Goal: Information Seeking & Learning: Learn about a topic

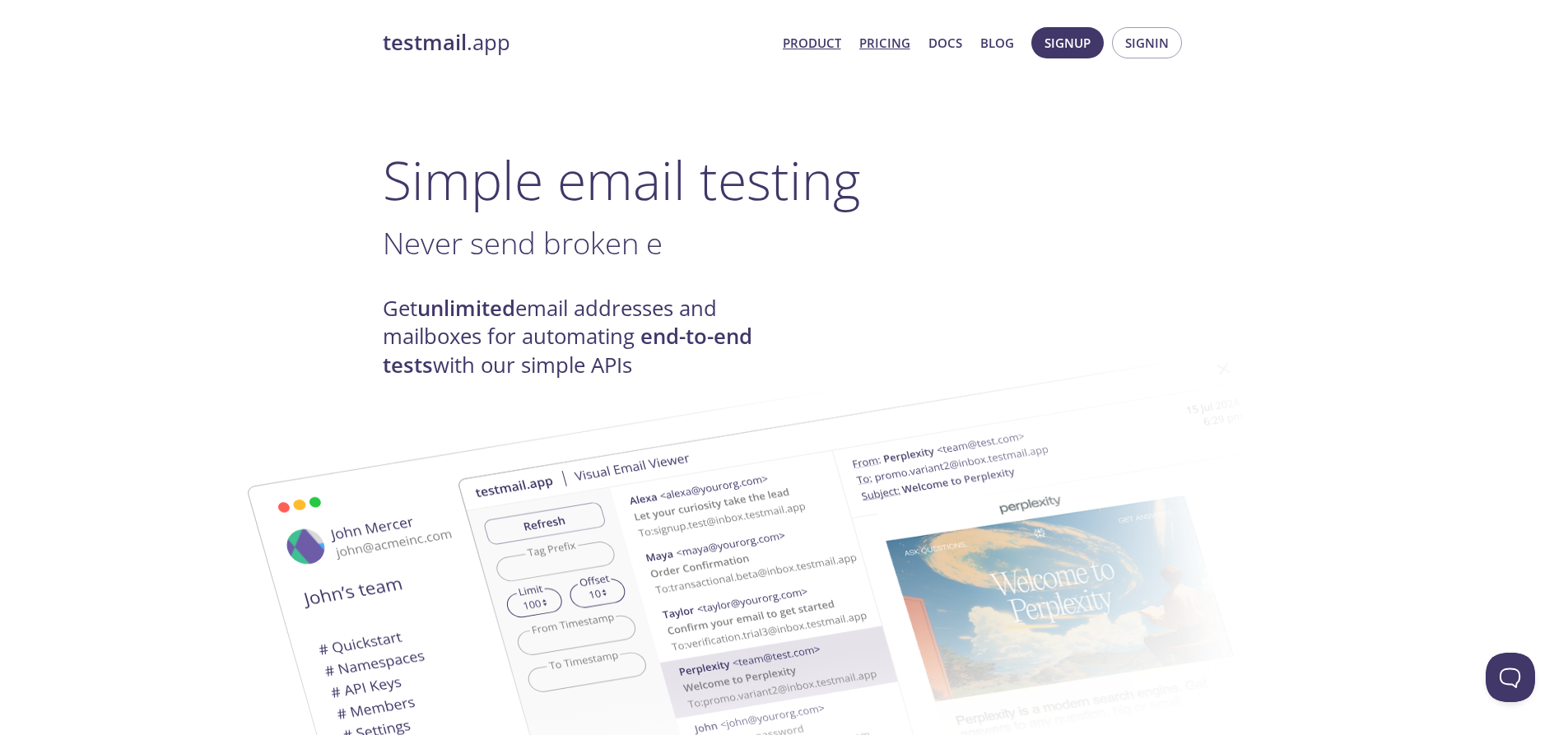
click at [877, 45] on link "Pricing" at bounding box center [885, 42] width 51 height 21
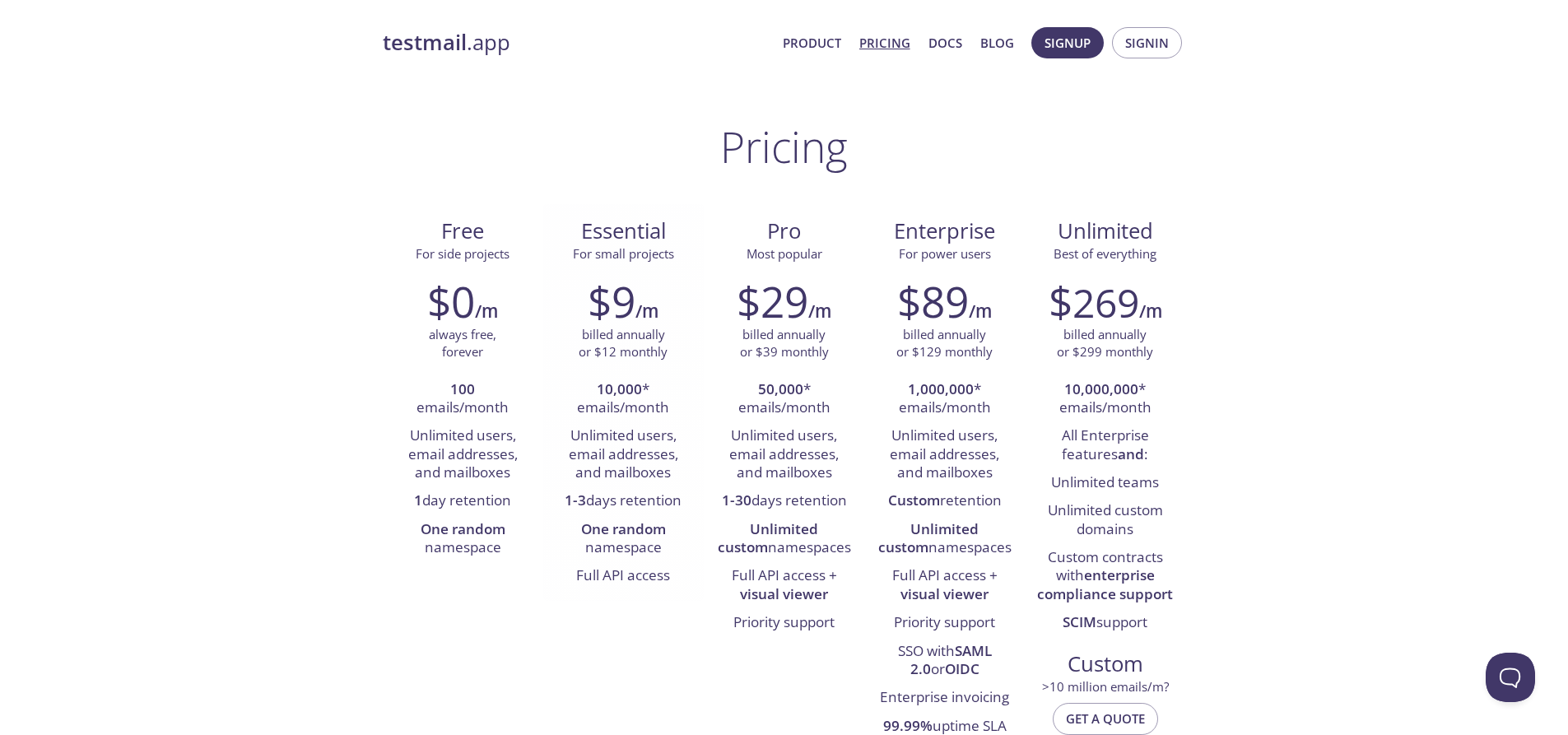
click at [625, 297] on h2 "$9" at bounding box center [612, 301] width 48 height 50
click at [947, 44] on link "Docs" at bounding box center [946, 42] width 34 height 21
click at [591, 576] on li "Full API access" at bounding box center [623, 575] width 135 height 28
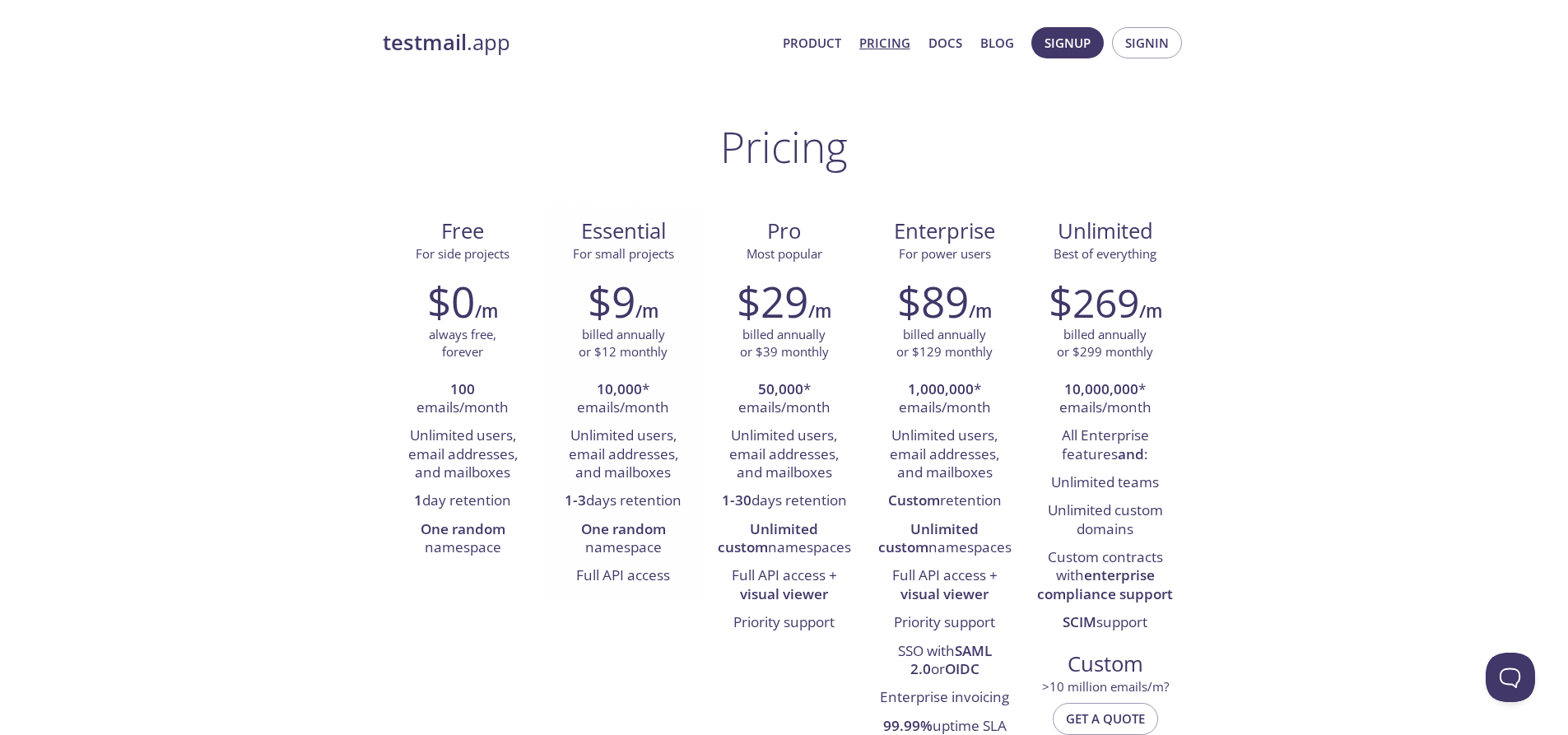
click at [591, 576] on li "Full API access" at bounding box center [623, 575] width 135 height 28
